Goal: Transaction & Acquisition: Purchase product/service

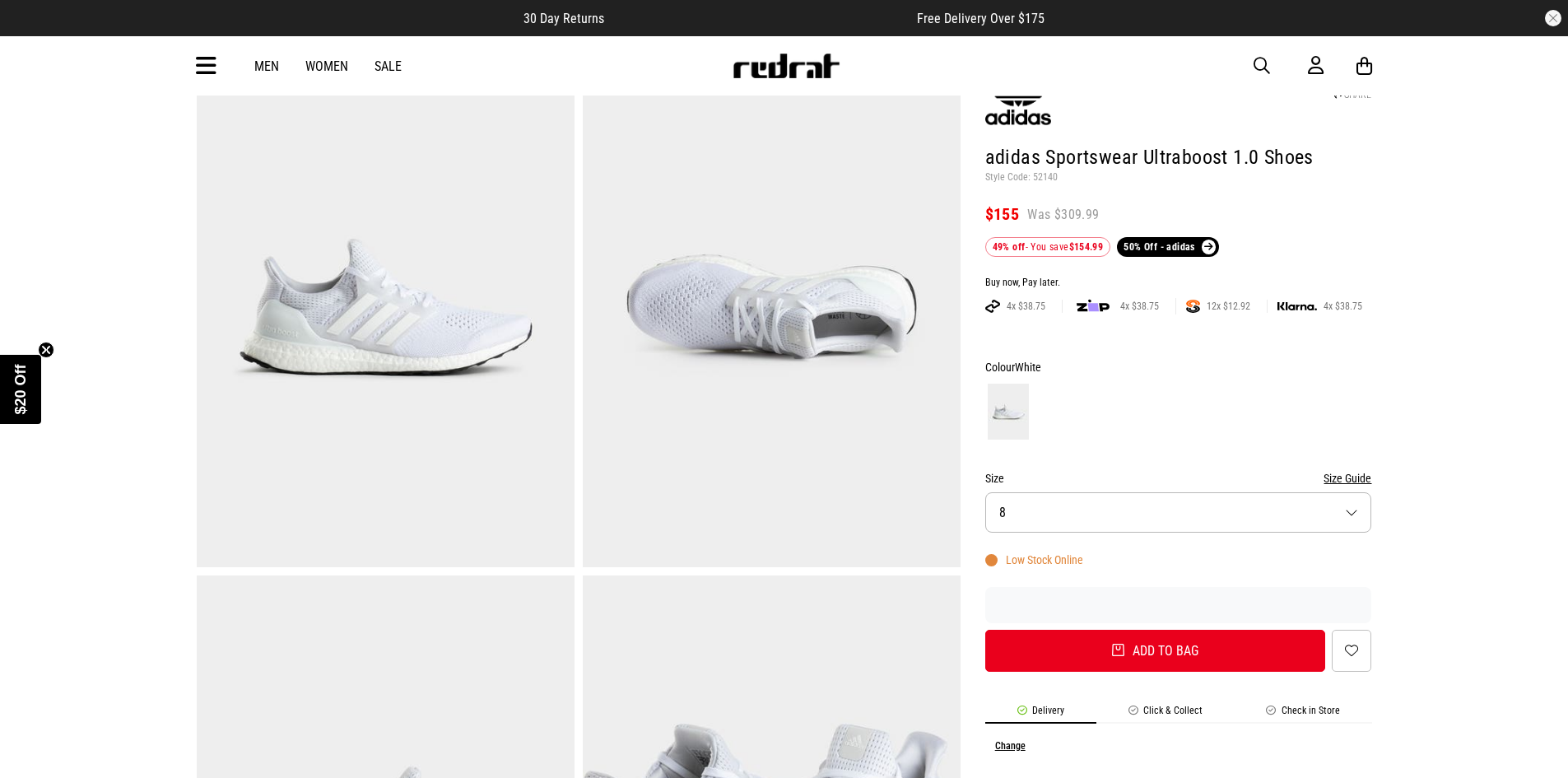
scroll to position [137, 0]
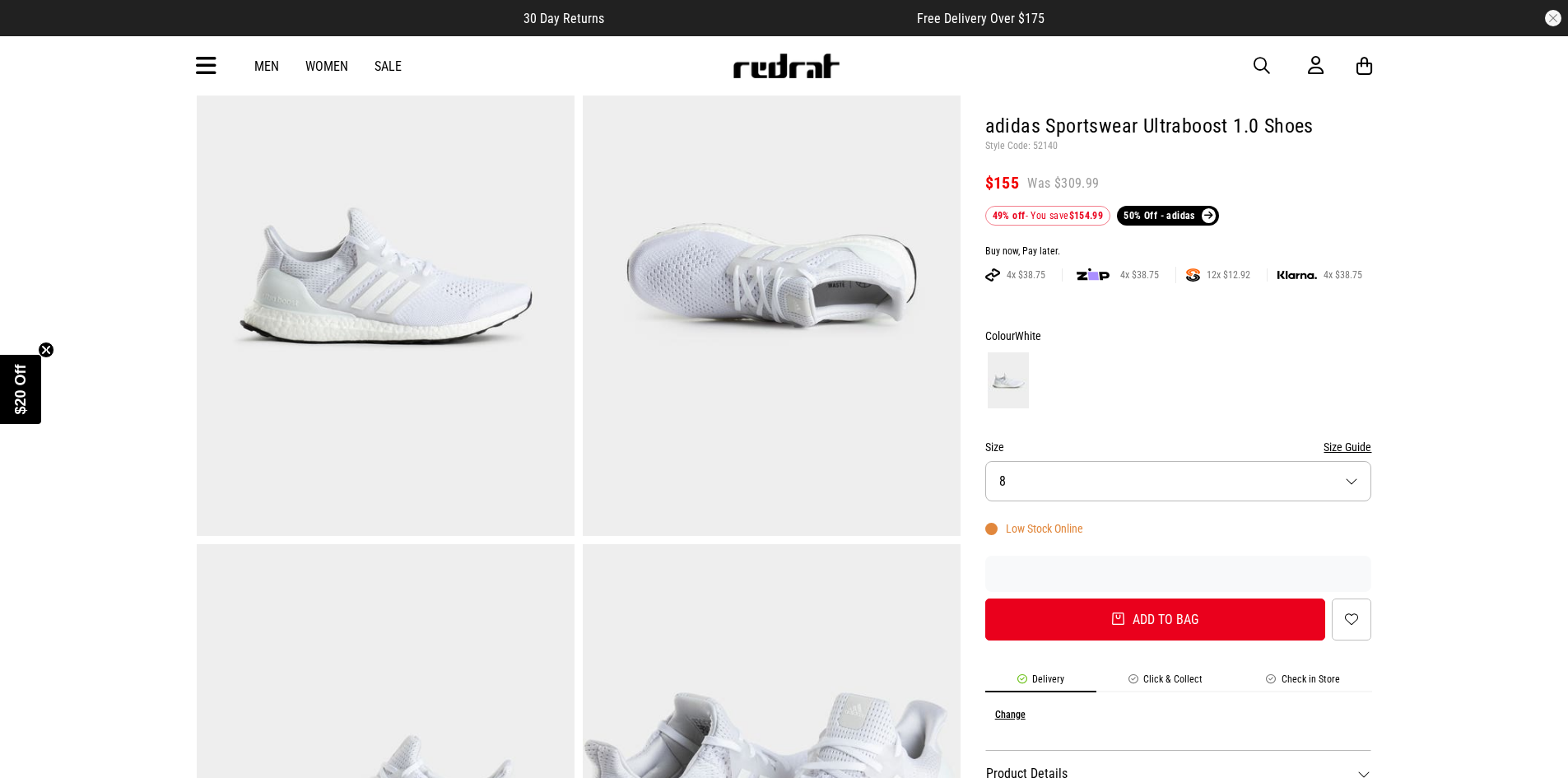
click at [1237, 486] on button "Size 8" at bounding box center [1178, 481] width 387 height 40
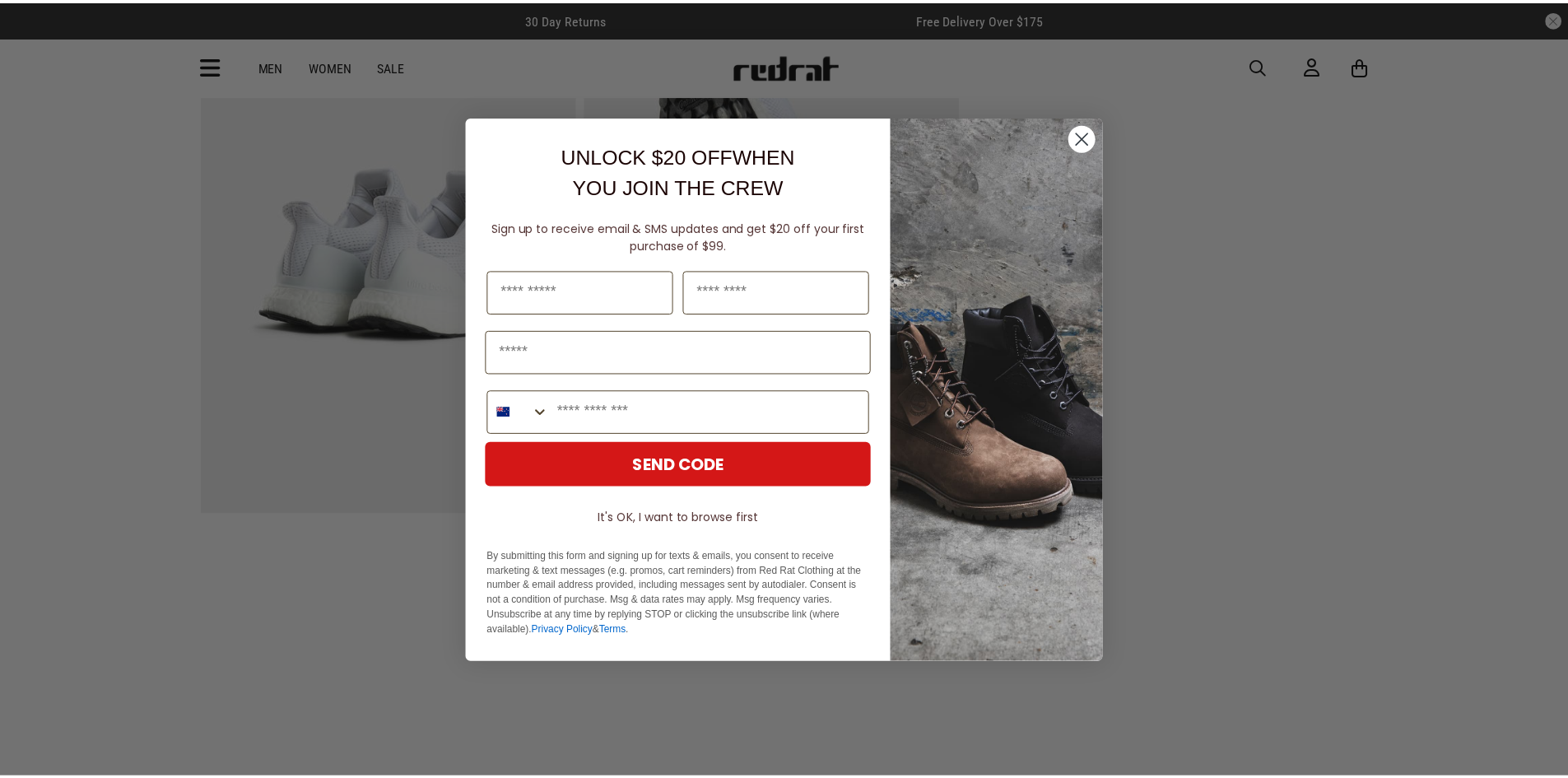
scroll to position [1235, 0]
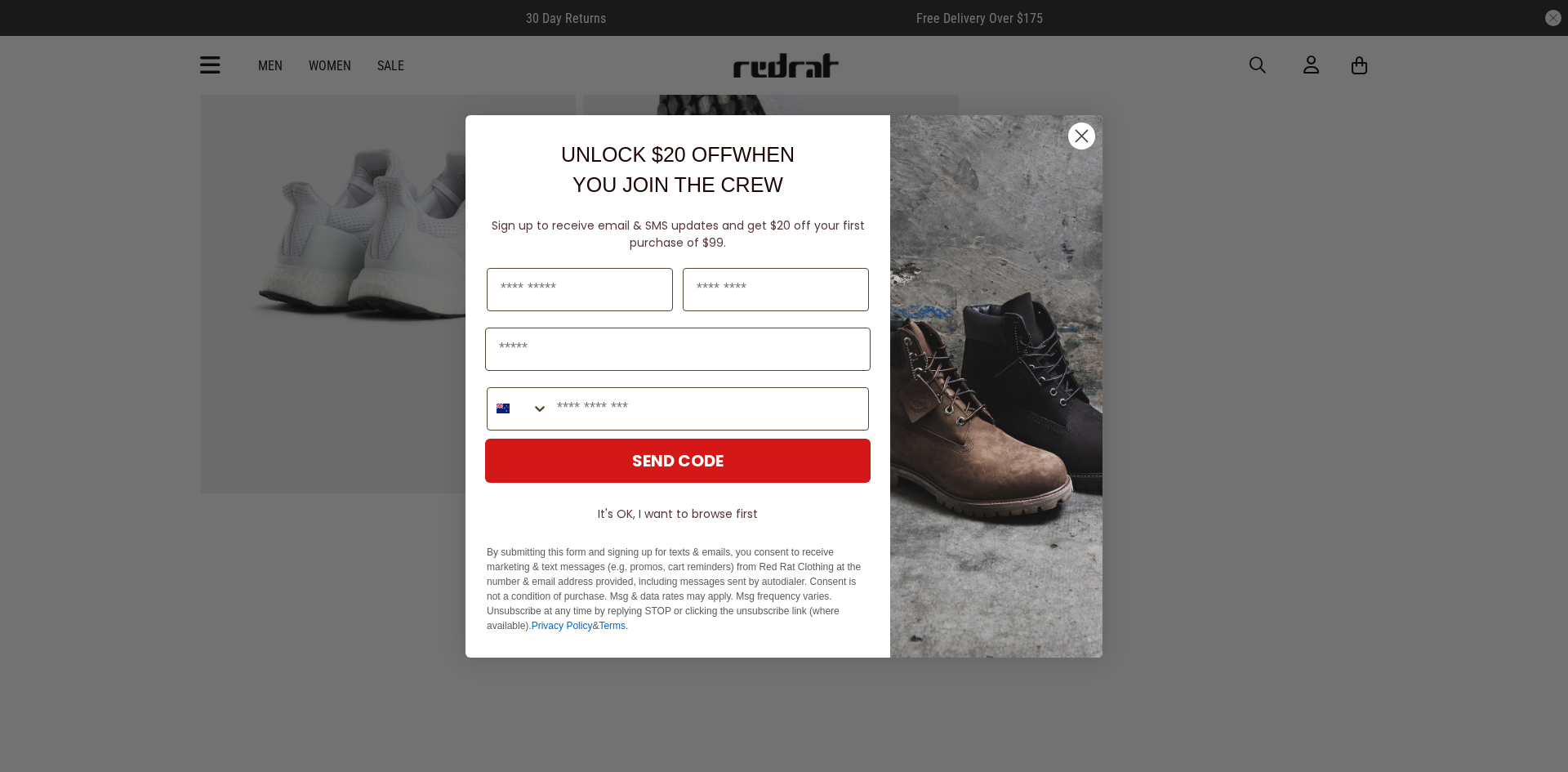
click at [1075, 132] on circle "Close dialog" at bounding box center [1082, 135] width 27 height 27
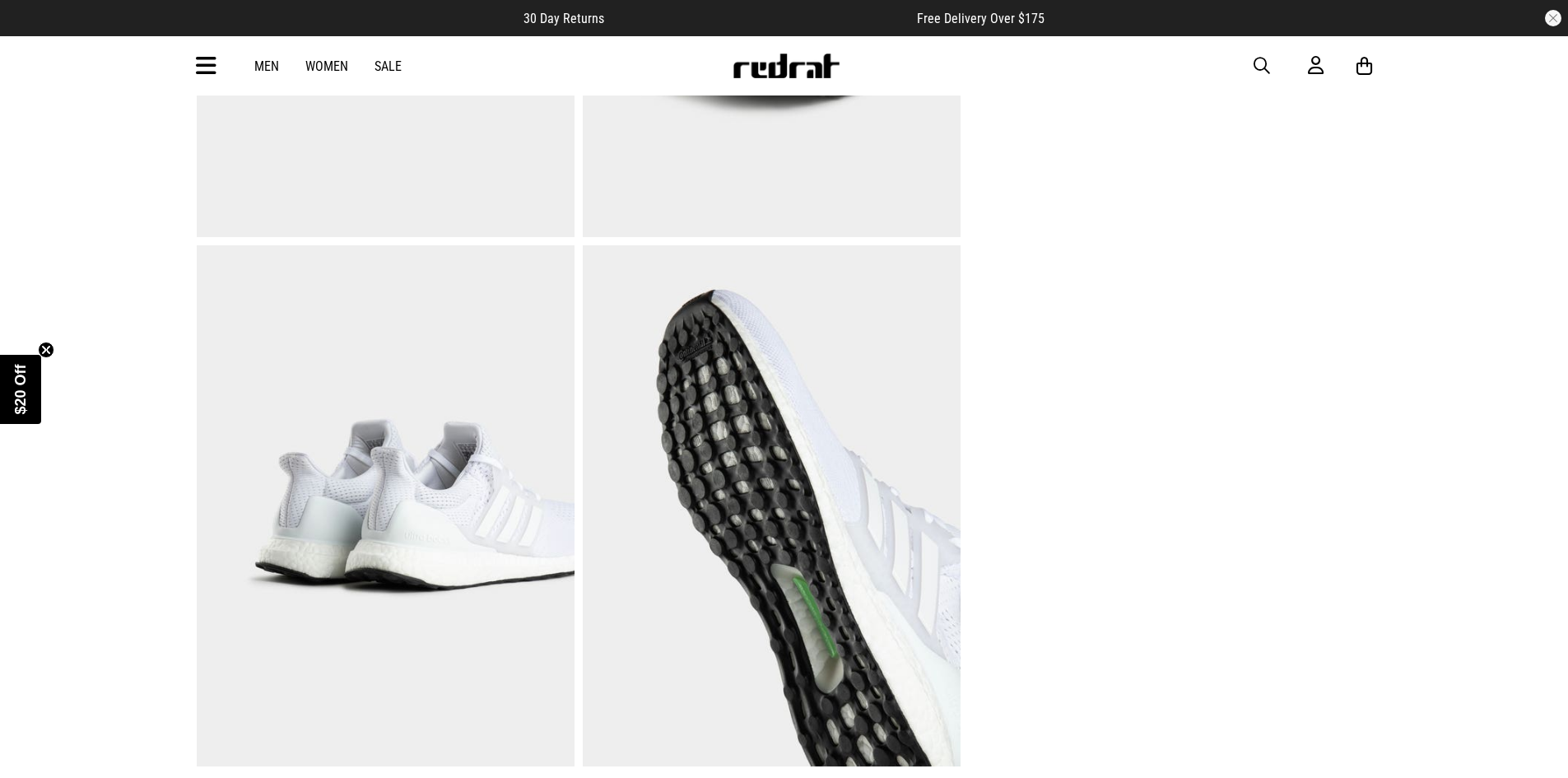
scroll to position [961, 0]
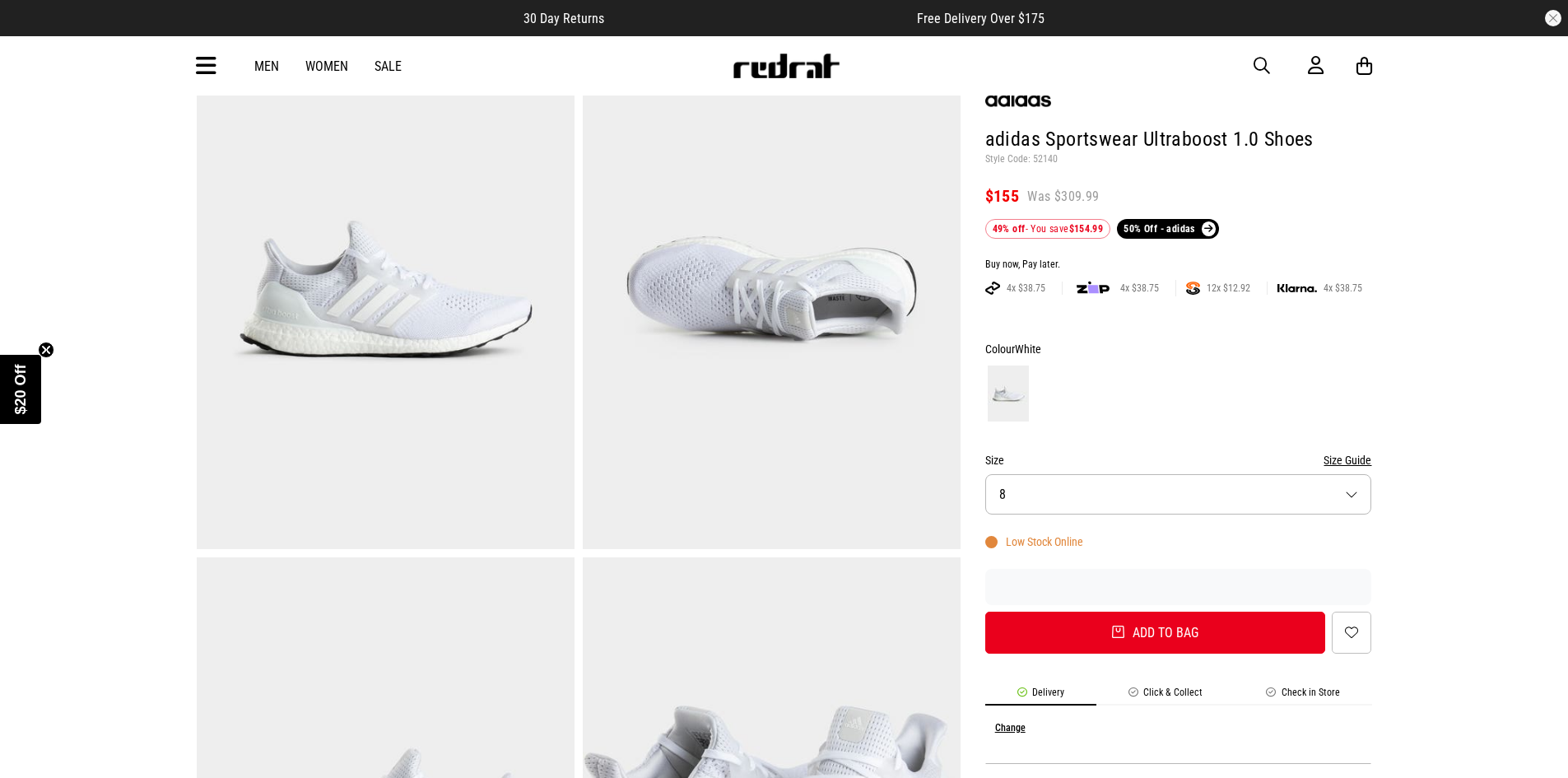
scroll to position [137, 0]
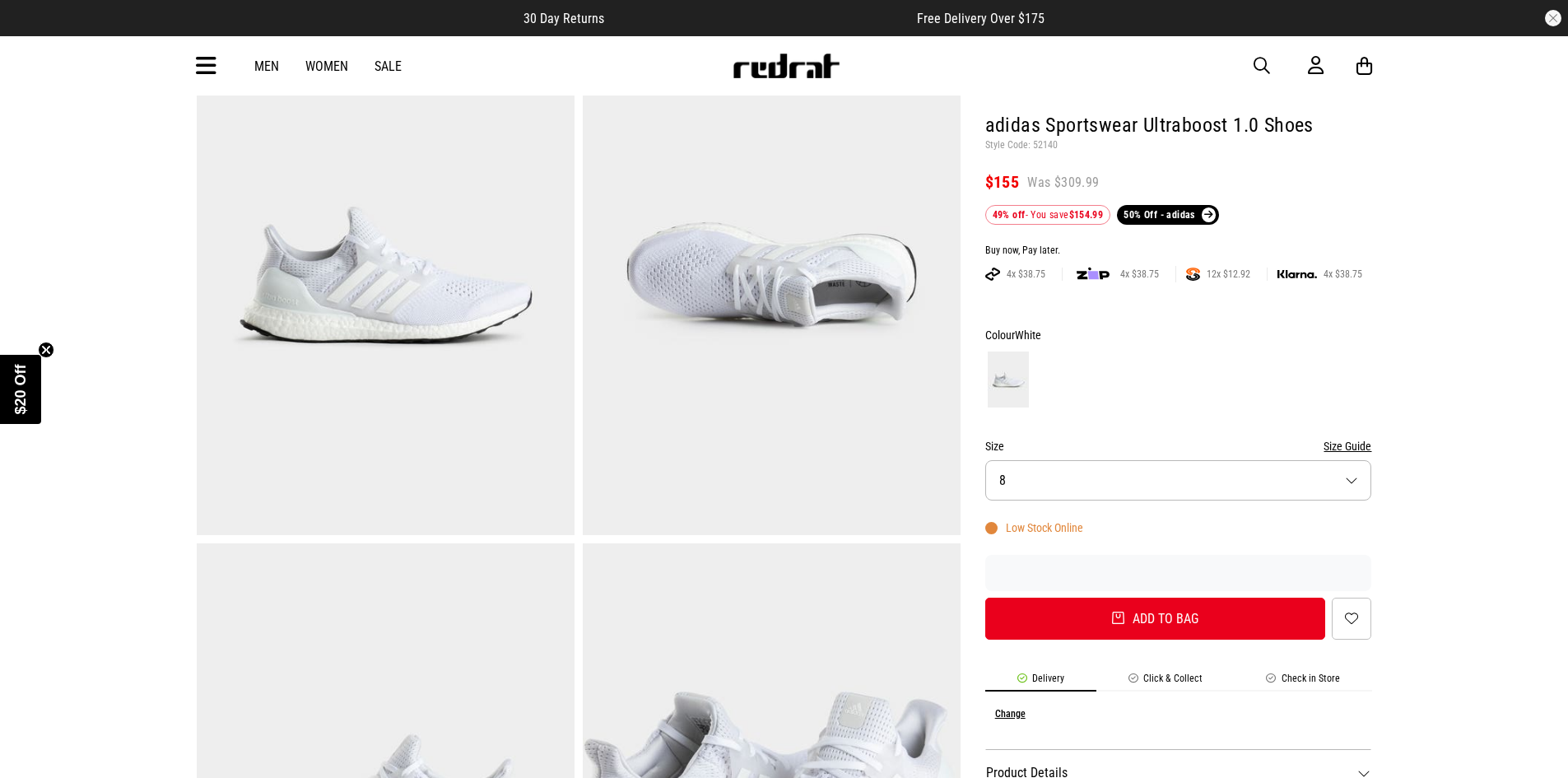
click at [1153, 485] on button "Size 8" at bounding box center [1178, 480] width 387 height 40
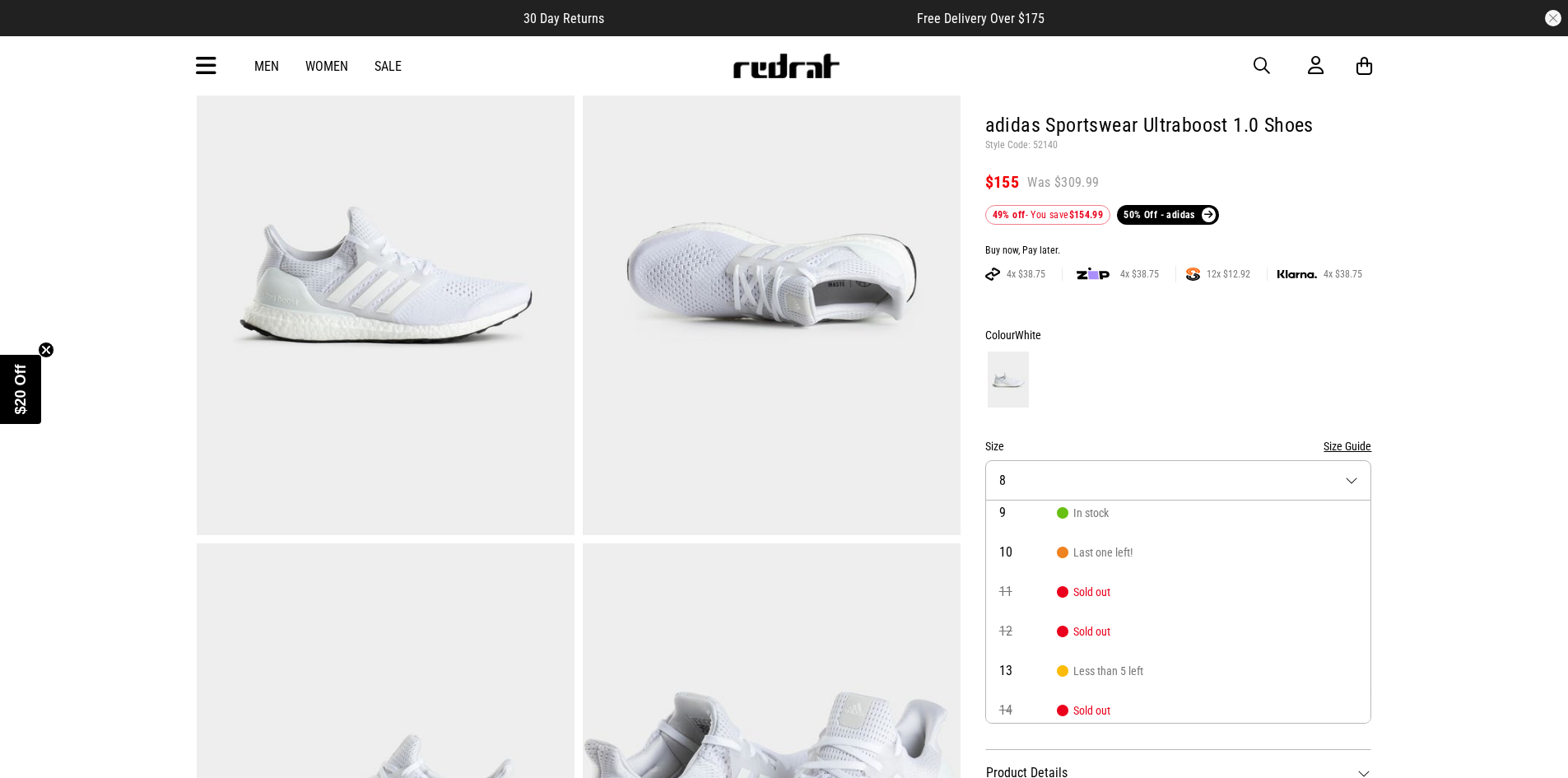
scroll to position [94, 0]
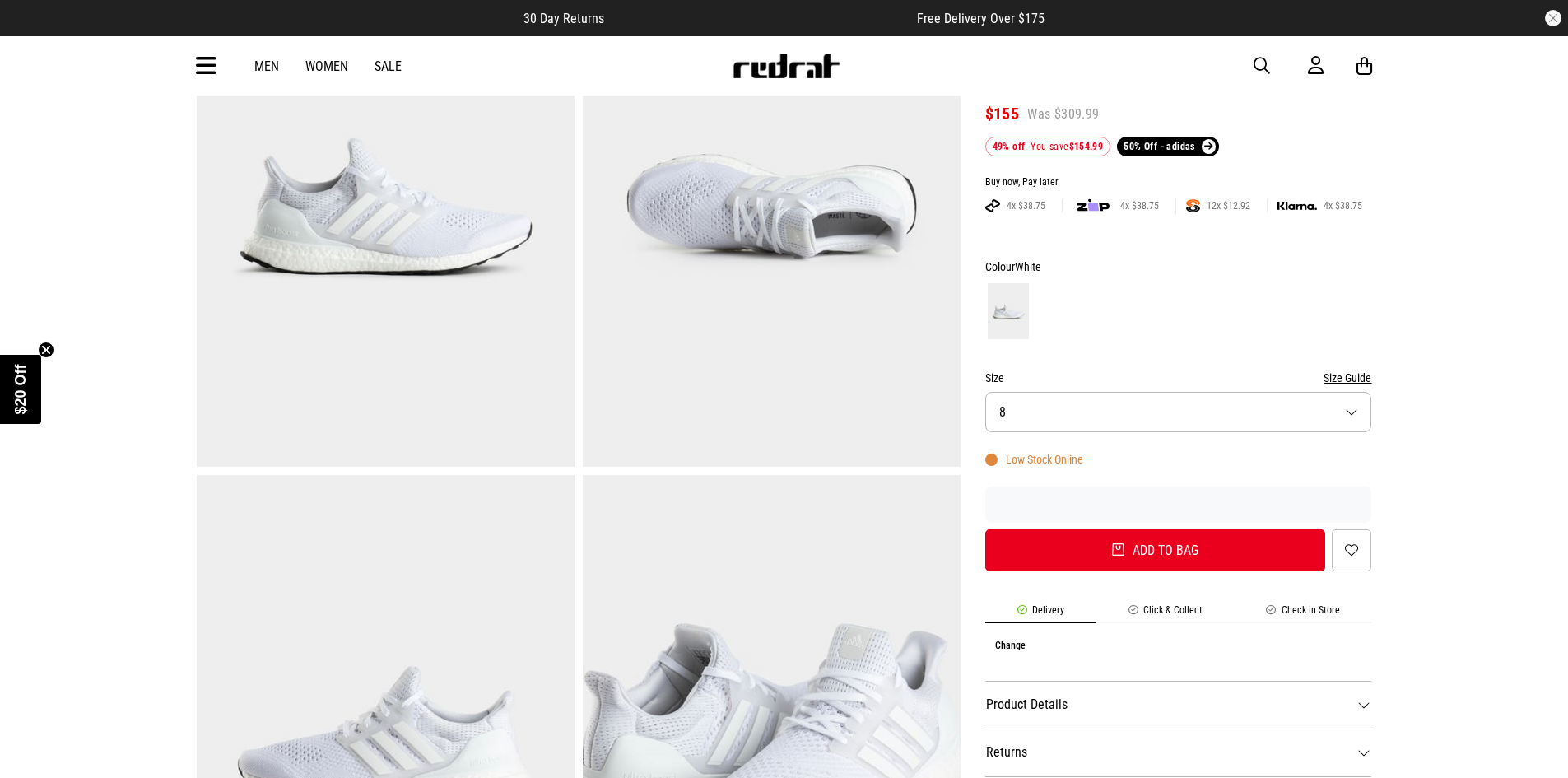
scroll to position [0, 0]
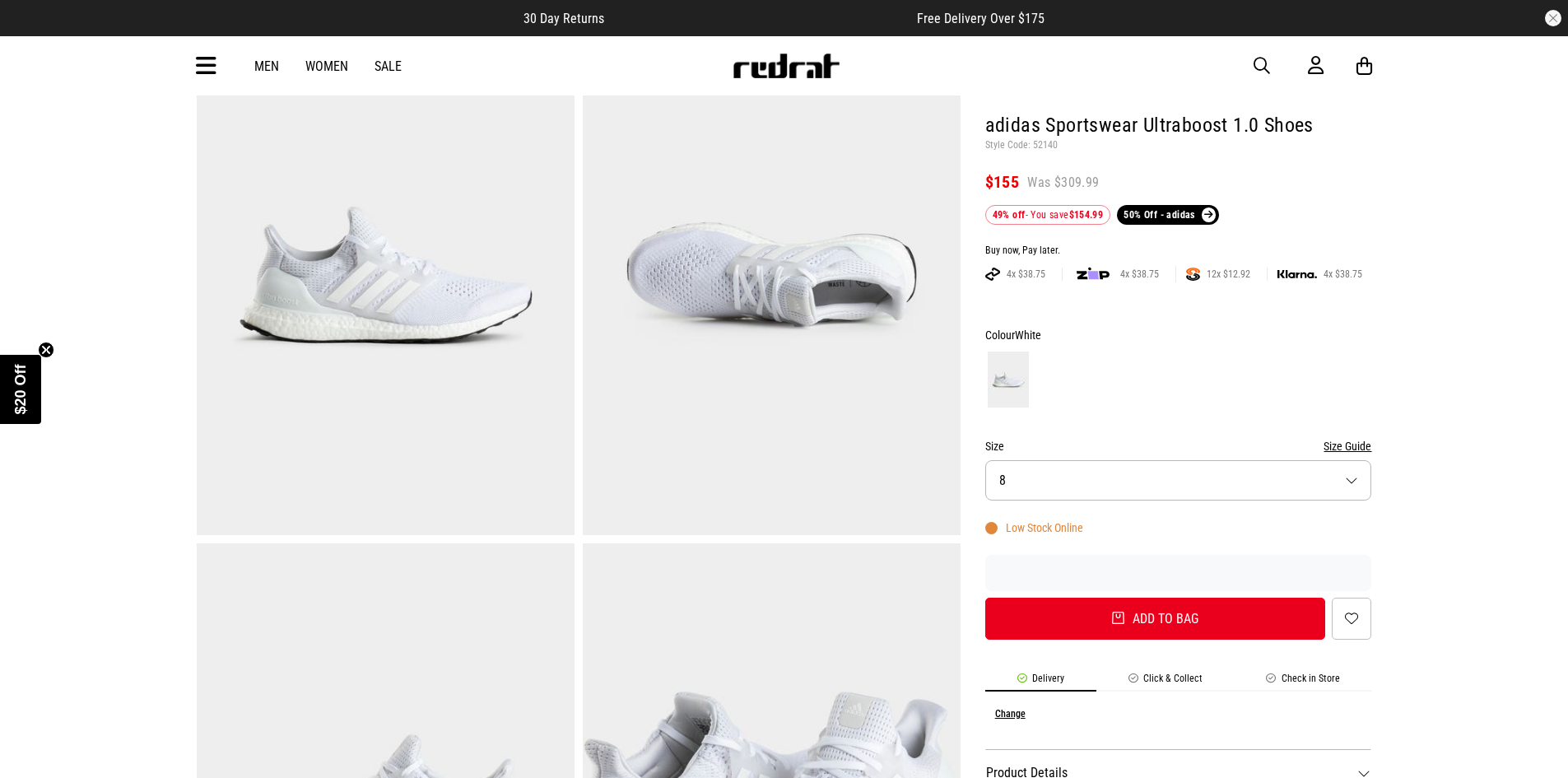
click at [1173, 483] on button "Size 8" at bounding box center [1178, 480] width 387 height 40
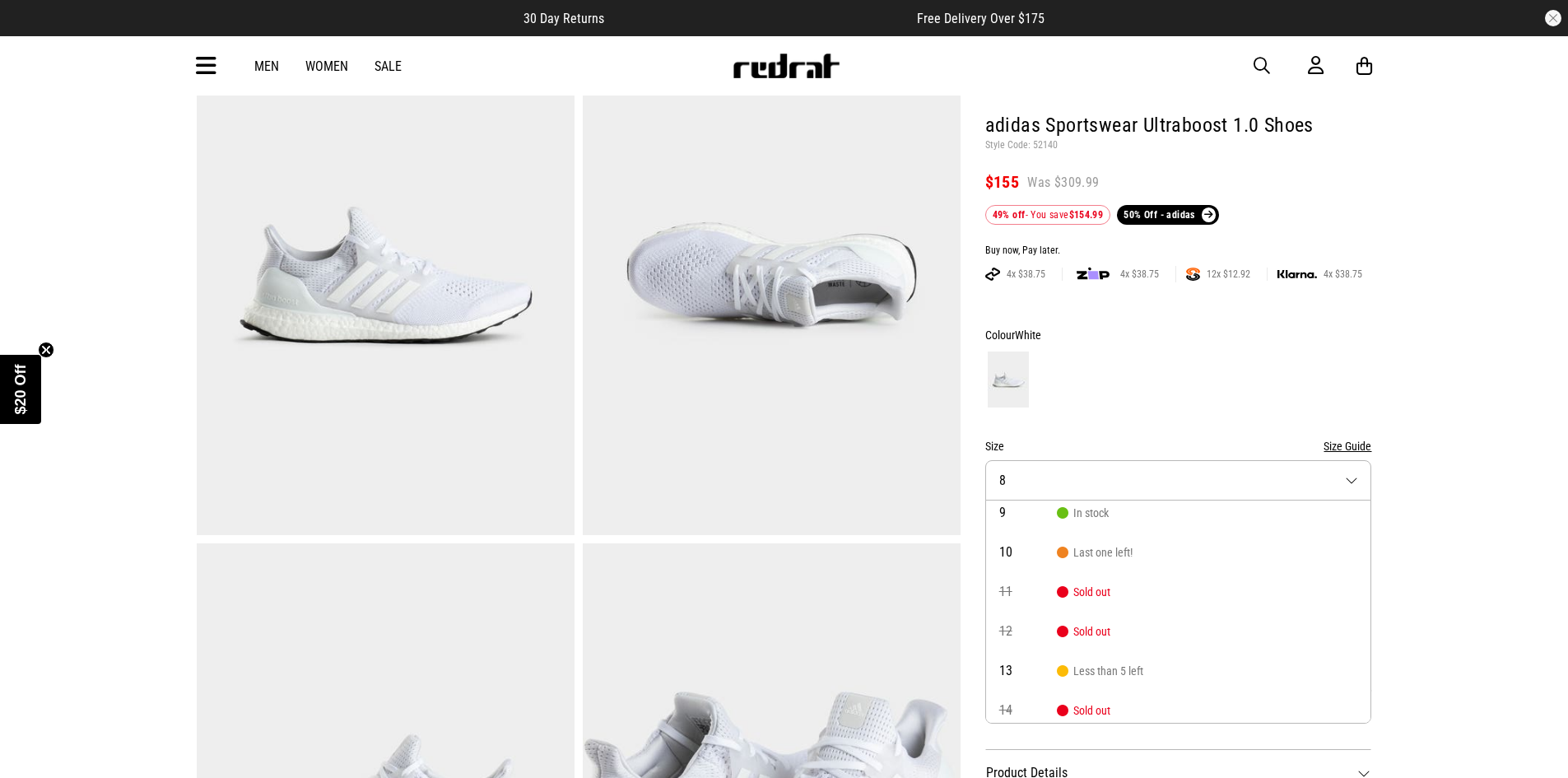
scroll to position [94, 0]
click at [1074, 629] on span "Sold out" at bounding box center [1083, 623] width 53 height 13
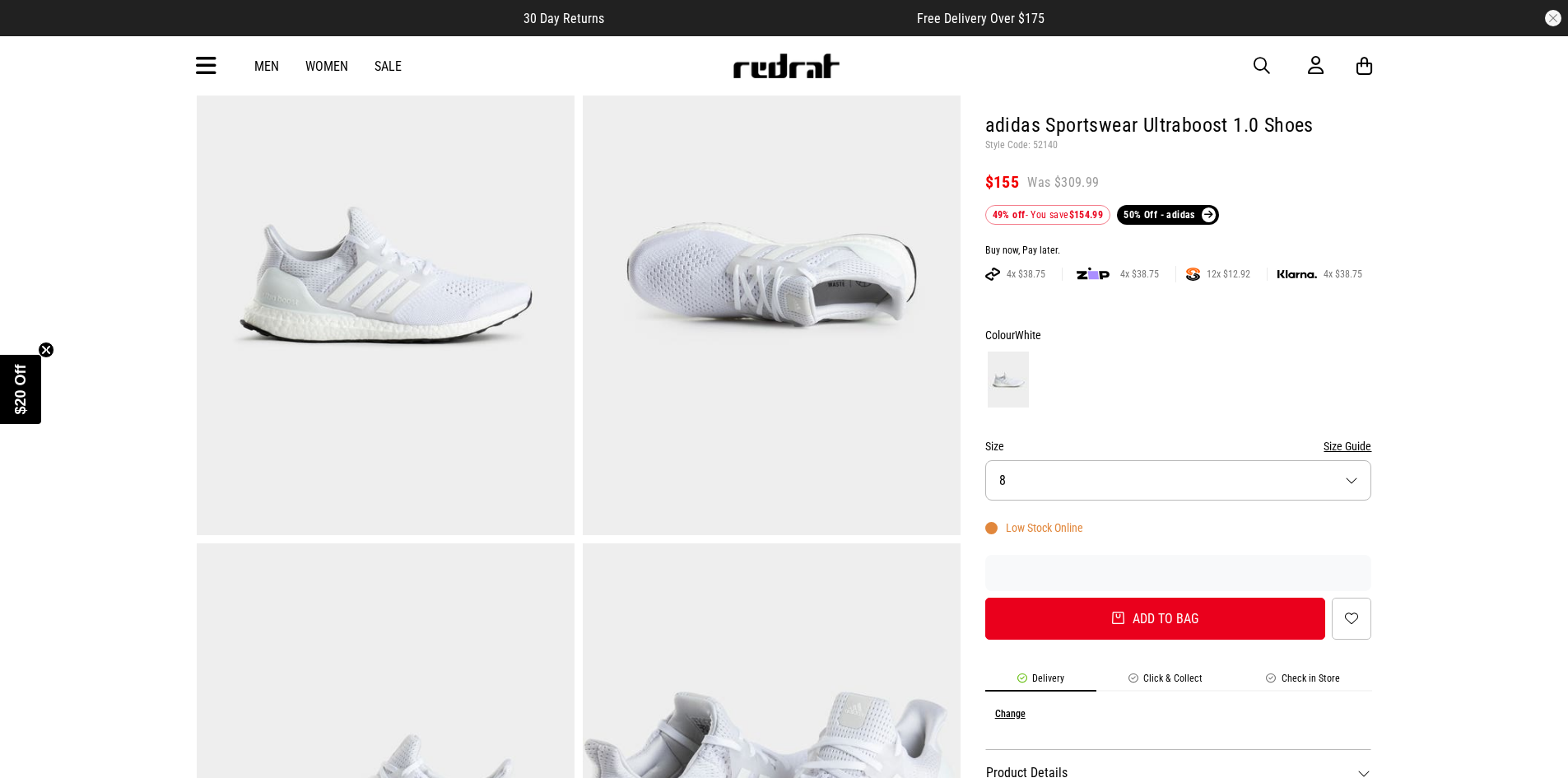
click at [1105, 478] on button "Size 8" at bounding box center [1178, 480] width 387 height 40
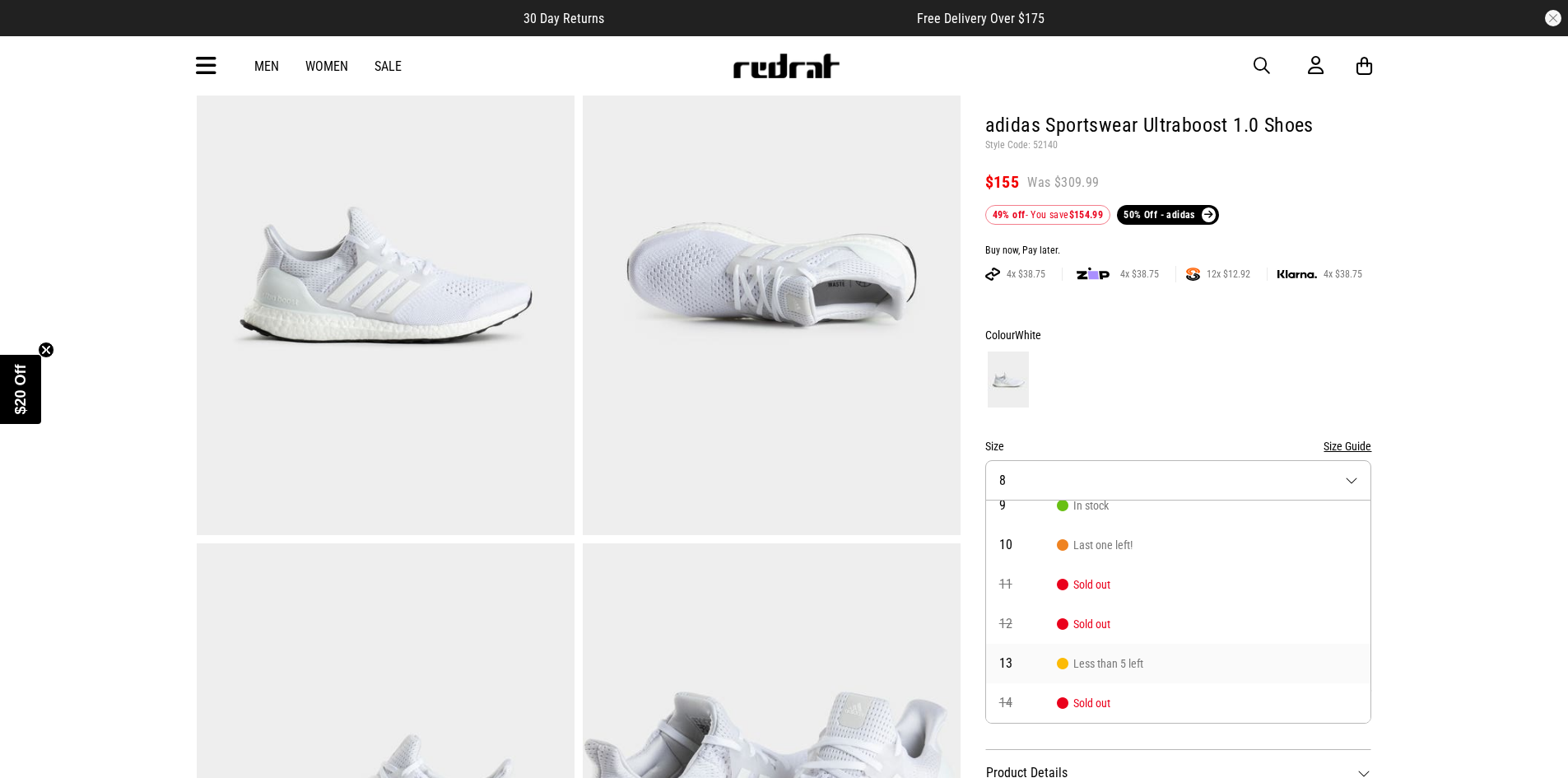
click at [1087, 673] on li "13 Less than 5 left" at bounding box center [1178, 664] width 385 height 40
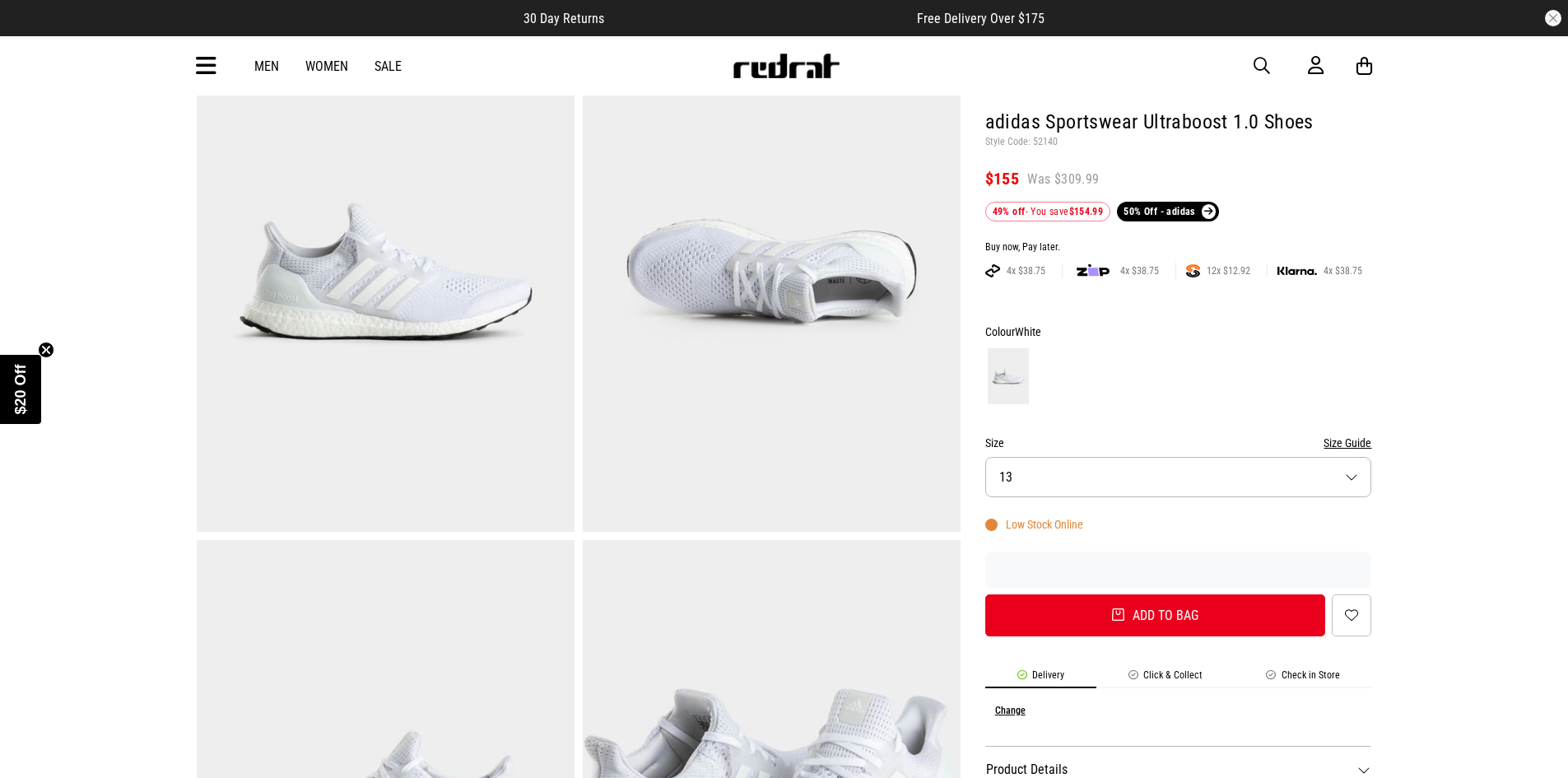
scroll to position [550, 0]
